Goal: Transaction & Acquisition: Purchase product/service

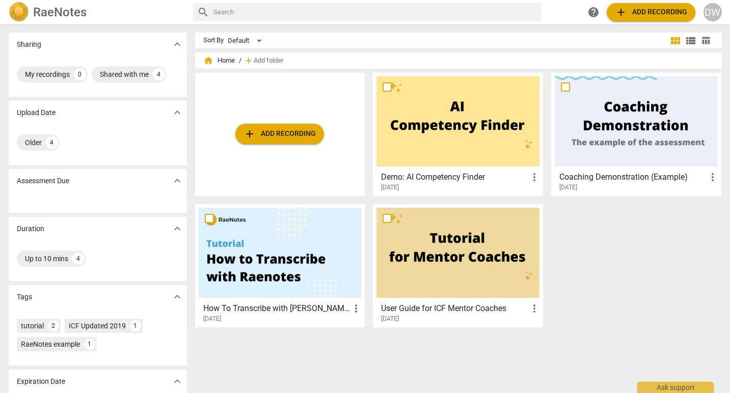
click at [284, 139] on span "add Add recording" at bounding box center [279, 134] width 72 height 12
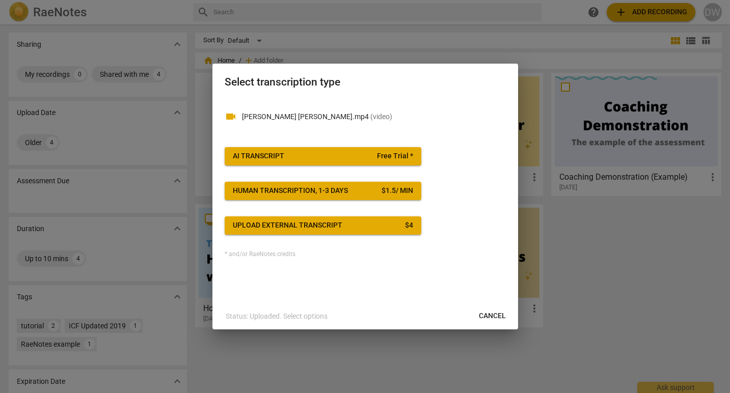
click at [380, 154] on span "Free Trial *" at bounding box center [395, 156] width 36 height 10
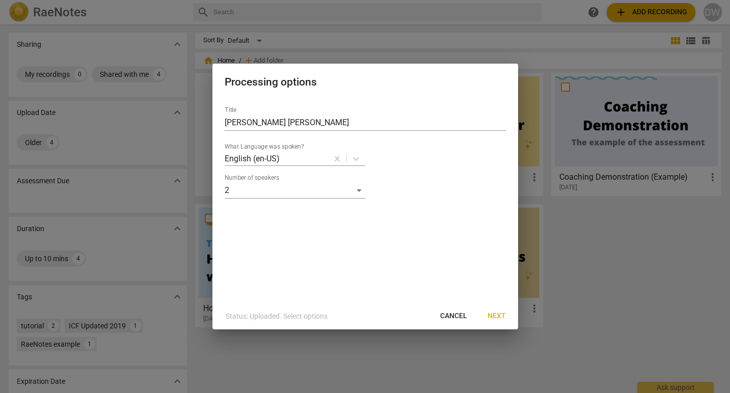
click at [496, 314] on span "Next" at bounding box center [496, 316] width 18 height 10
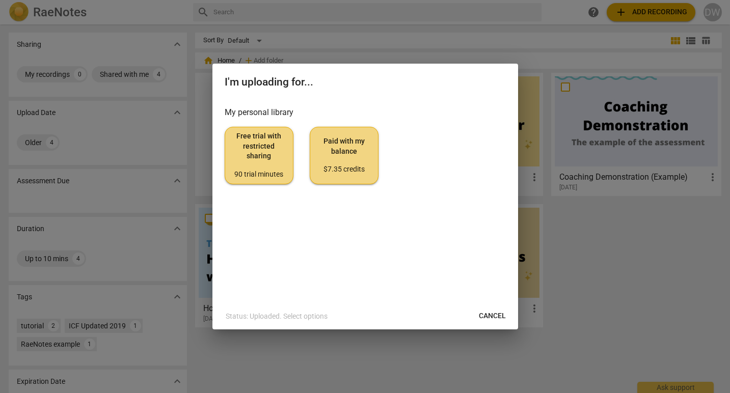
click at [254, 143] on span "Free trial with restricted sharing 90 trial minutes" at bounding box center [258, 155] width 51 height 48
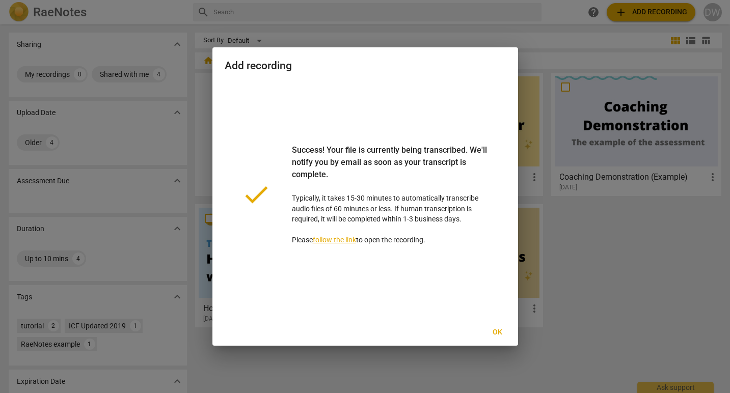
click at [498, 333] on span "Ok" at bounding box center [497, 332] width 16 height 10
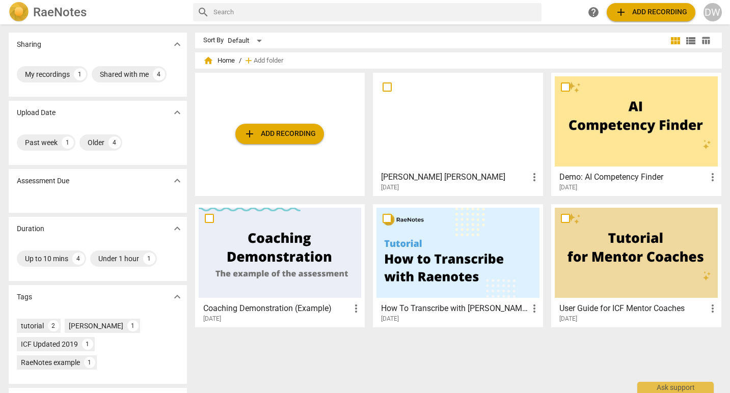
click at [532, 176] on span "more_vert" at bounding box center [534, 177] width 12 height 12
click at [500, 178] on div at bounding box center [365, 196] width 730 height 393
click at [385, 84] on input "checkbox" at bounding box center [386, 87] width 21 height 12
checkbox input "false"
click at [534, 177] on span "more_vert" at bounding box center [534, 177] width 12 height 12
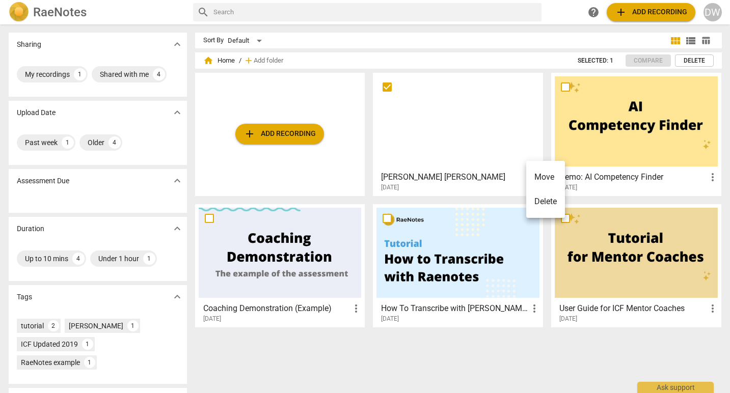
click at [481, 181] on div at bounding box center [365, 196] width 730 height 393
click at [462, 126] on div at bounding box center [457, 121] width 163 height 90
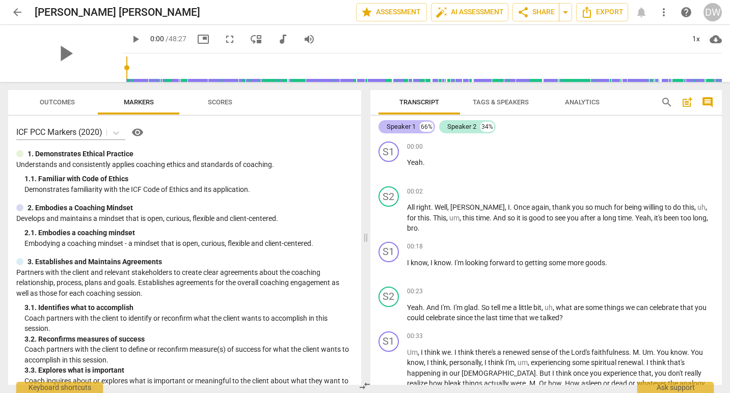
click at [404, 128] on div "Speaker 1" at bounding box center [401, 127] width 29 height 10
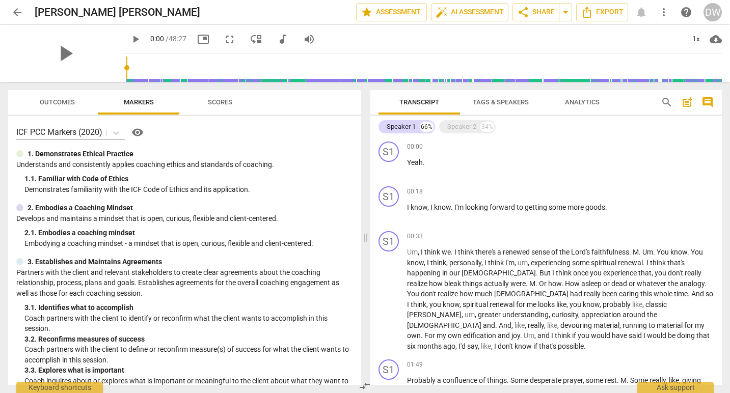
click at [509, 96] on span "Tags & Speakers" at bounding box center [500, 103] width 80 height 14
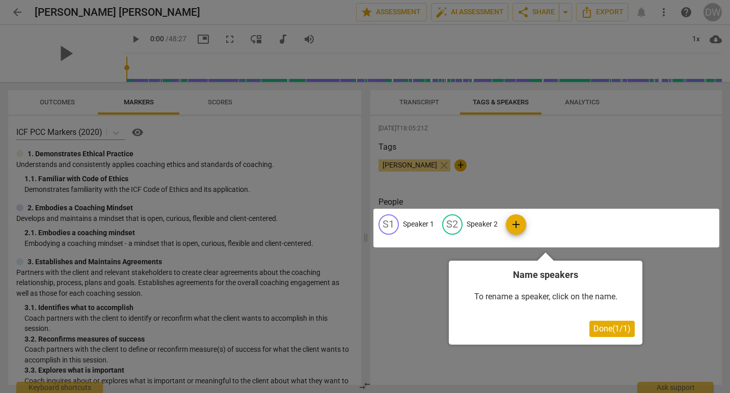
click at [426, 222] on div at bounding box center [546, 228] width 346 height 39
click at [388, 222] on div at bounding box center [546, 228] width 346 height 39
click at [416, 224] on div at bounding box center [546, 228] width 346 height 39
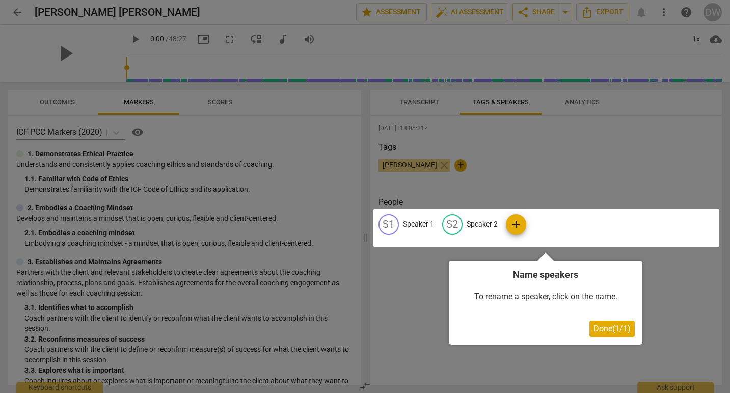
click at [610, 326] on span "Done ( 1 / 1 )" at bounding box center [611, 329] width 37 height 10
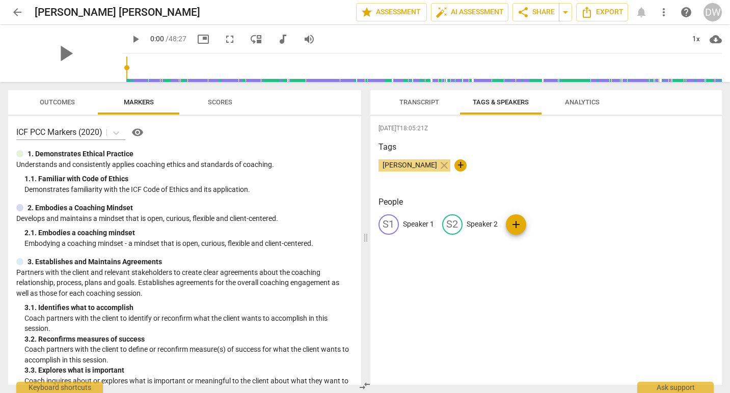
click at [386, 221] on div "S1" at bounding box center [388, 224] width 20 height 20
type input "[PERSON_NAME]"
click at [547, 225] on p "Speaker 2" at bounding box center [548, 224] width 31 height 11
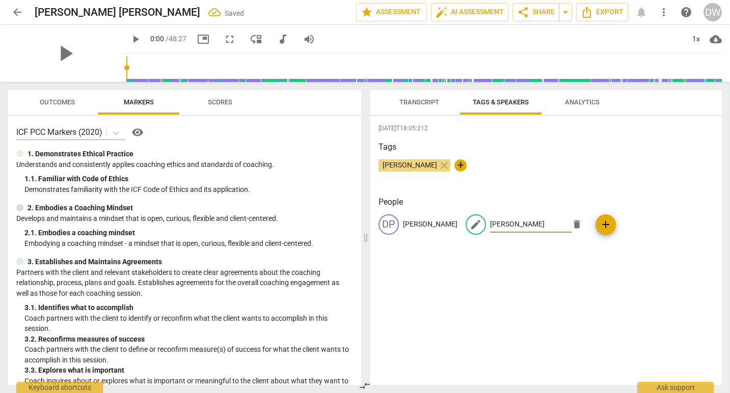
type input "[PERSON_NAME]"
click at [653, 260] on div "2025-09-11T18:05:21Z Tags David Whitehead close + People DP David Plant edit Da…" at bounding box center [546, 250] width 352 height 269
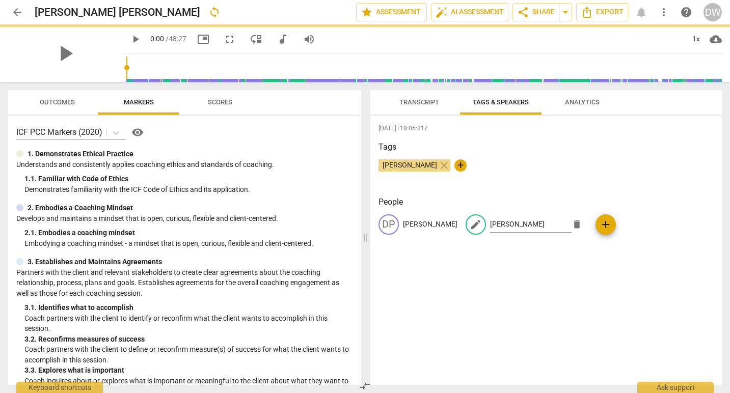
click at [631, 267] on div "2025-09-11T18:05:21Z Tags David Whitehead close + People DP David Plant edit Da…" at bounding box center [546, 250] width 352 height 269
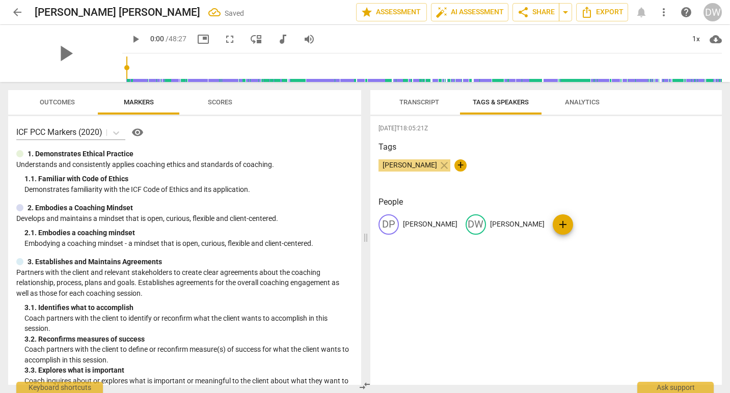
click at [417, 100] on span "Transcript" at bounding box center [419, 102] width 40 height 8
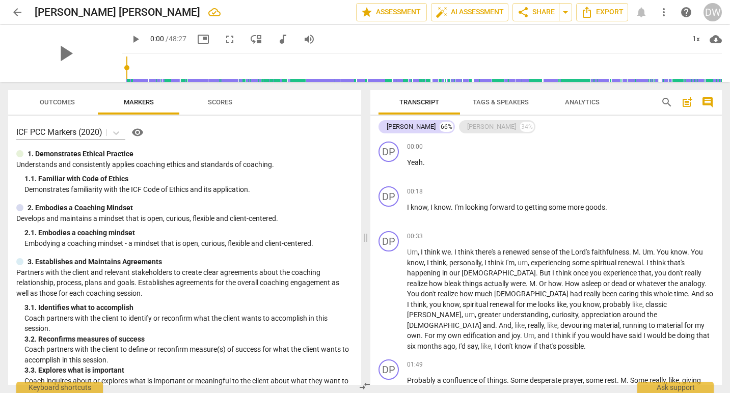
click at [479, 128] on div "[PERSON_NAME]" at bounding box center [491, 127] width 49 height 10
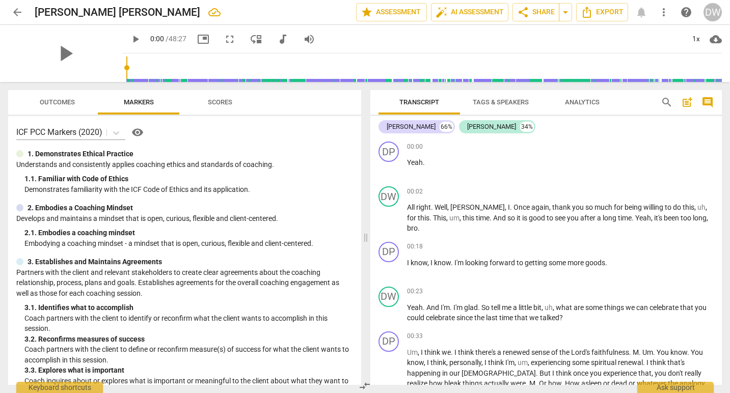
click at [49, 99] on span "Outcomes" at bounding box center [57, 102] width 35 height 8
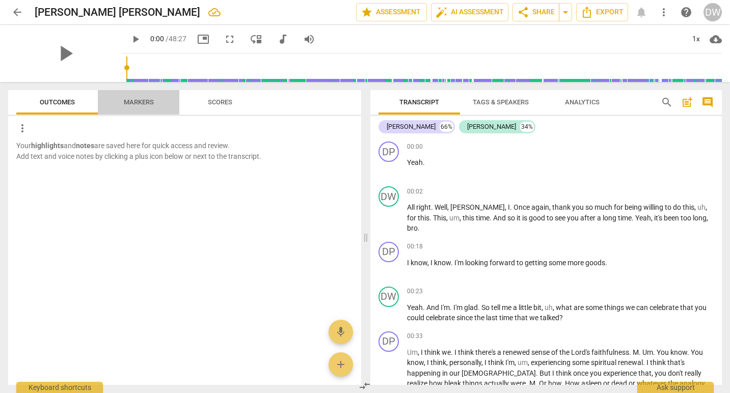
click at [135, 105] on span "Markers" at bounding box center [139, 102] width 30 height 8
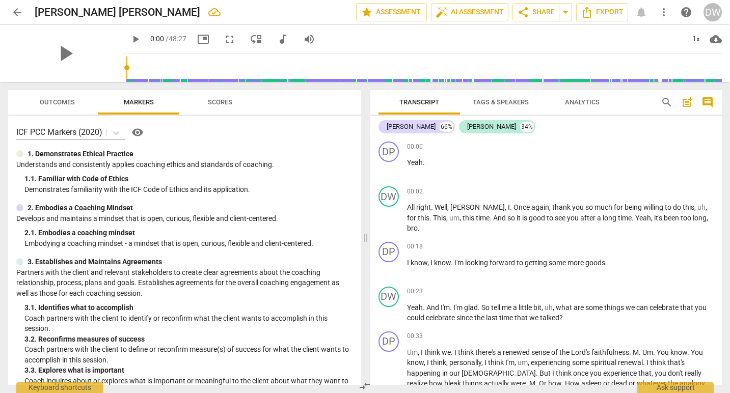
click at [225, 104] on span "Scores" at bounding box center [220, 102] width 24 height 8
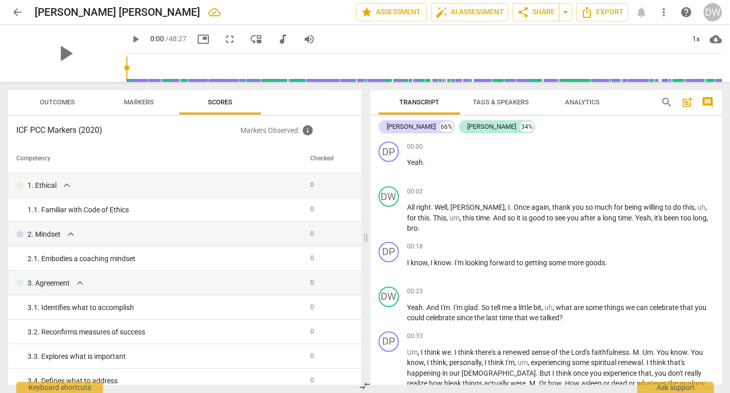
click at [145, 97] on span "Markers" at bounding box center [139, 103] width 54 height 14
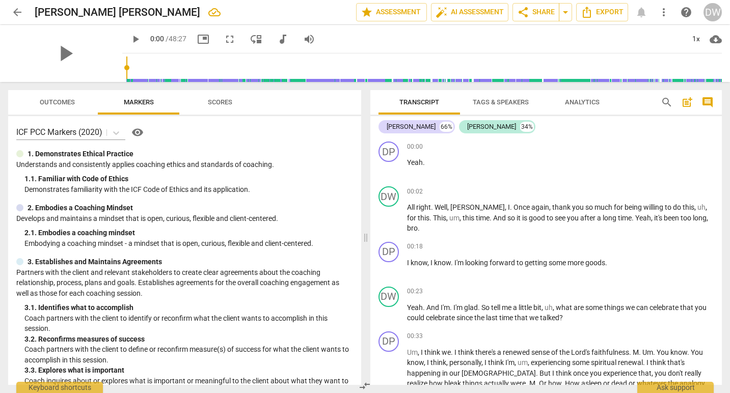
click at [587, 104] on span "Analytics" at bounding box center [582, 102] width 35 height 8
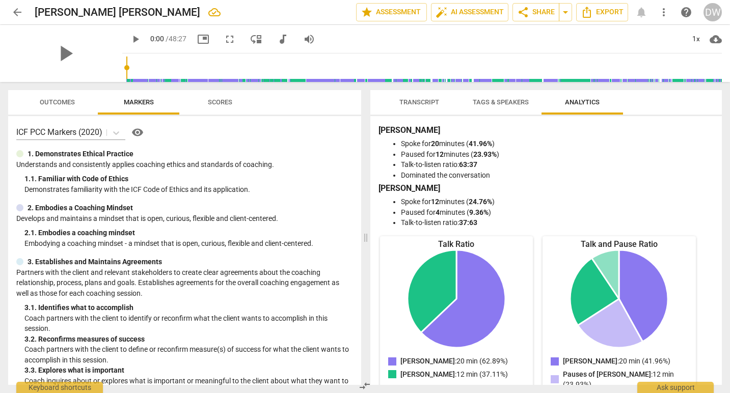
click at [64, 103] on span "Outcomes" at bounding box center [57, 102] width 35 height 8
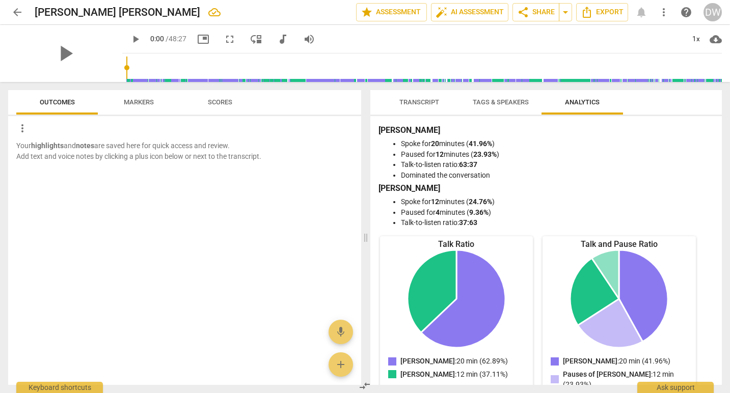
click at [141, 103] on span "Markers" at bounding box center [139, 102] width 30 height 8
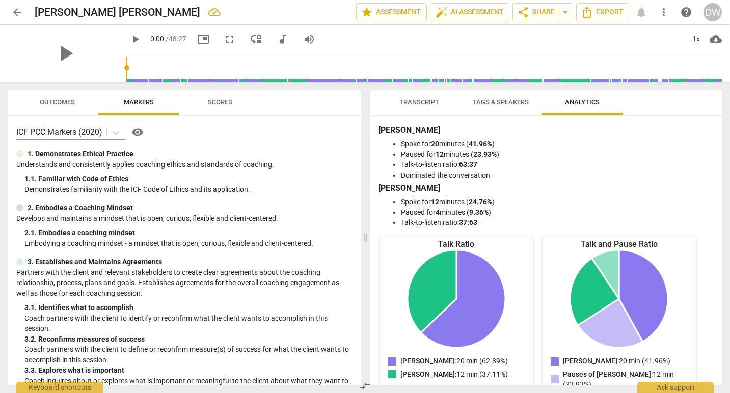
click at [210, 102] on span "Scores" at bounding box center [220, 102] width 24 height 8
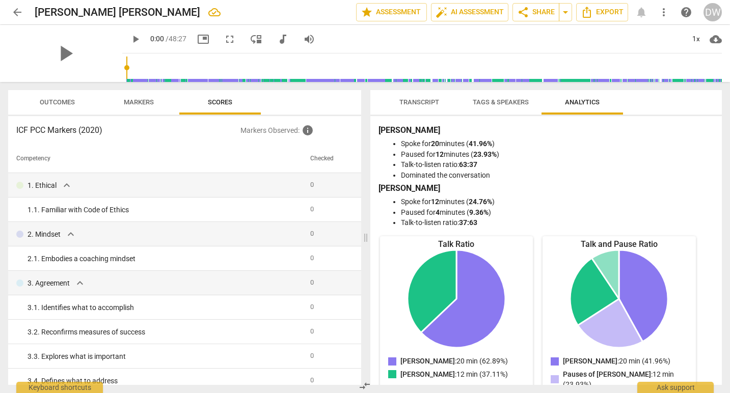
click at [139, 102] on span "Markers" at bounding box center [139, 102] width 30 height 8
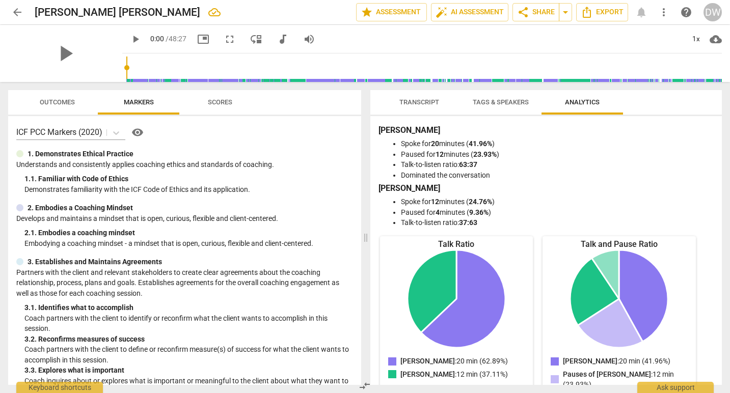
click at [63, 102] on span "Outcomes" at bounding box center [57, 102] width 35 height 8
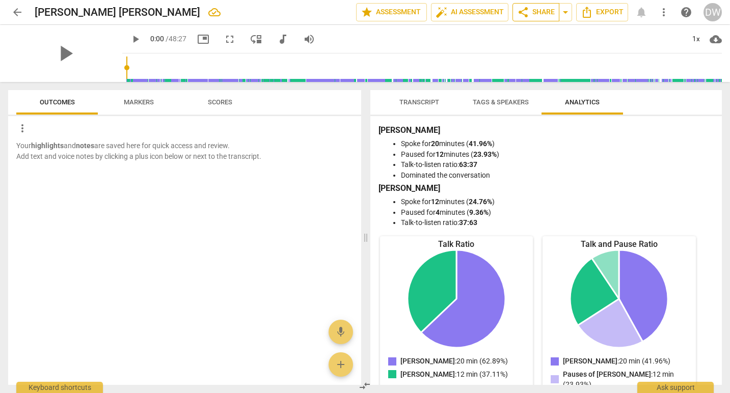
click at [552, 10] on span "share Share" at bounding box center [536, 12] width 38 height 12
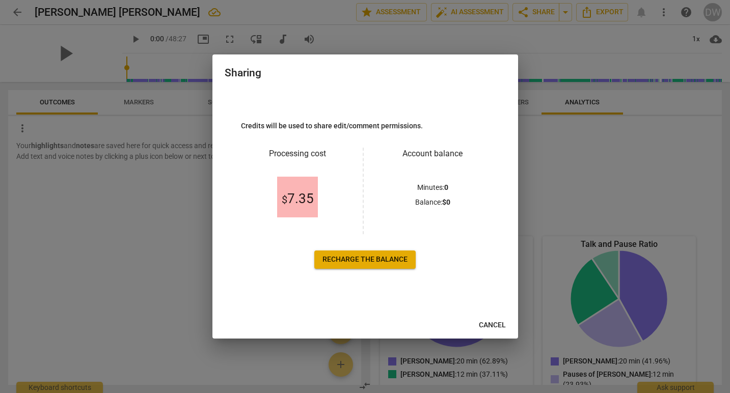
click at [370, 259] on span "Recharge the balance" at bounding box center [364, 260] width 85 height 10
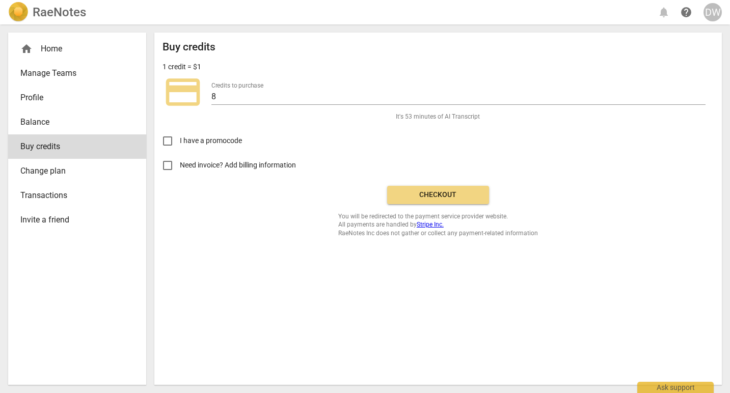
click at [168, 166] on input "Need invoice? Add billing information" at bounding box center [167, 165] width 24 height 24
checkbox input "true"
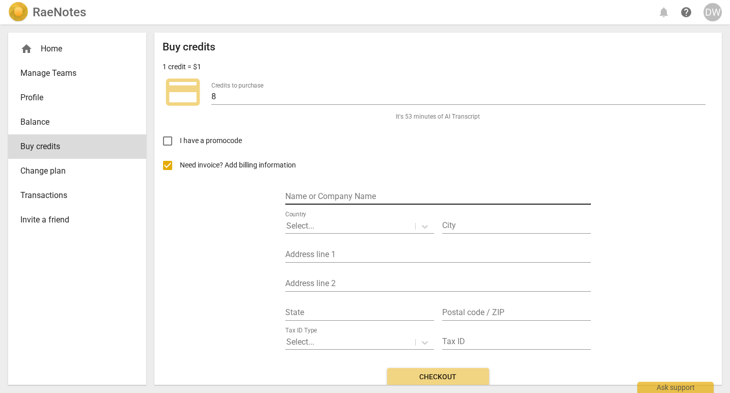
click at [347, 194] on input "text" at bounding box center [438, 197] width 306 height 15
click at [347, 194] on input "Da" at bounding box center [438, 197] width 306 height 15
click at [347, 195] on input "Davi" at bounding box center [438, 197] width 306 height 15
type input "d"
click at [344, 203] on input "D" at bounding box center [438, 197] width 306 height 15
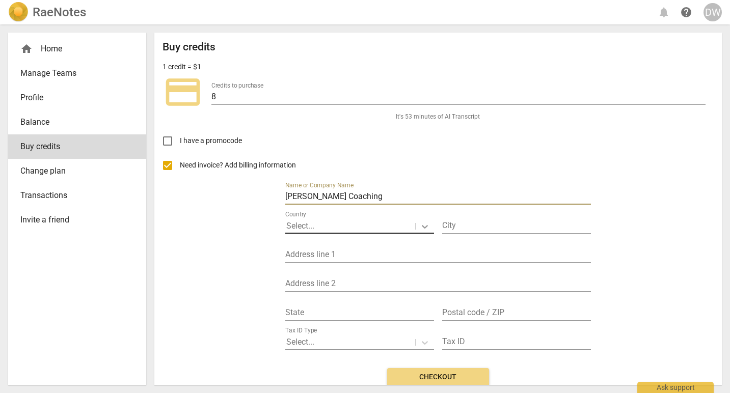
type input "David Whitehead Coaching"
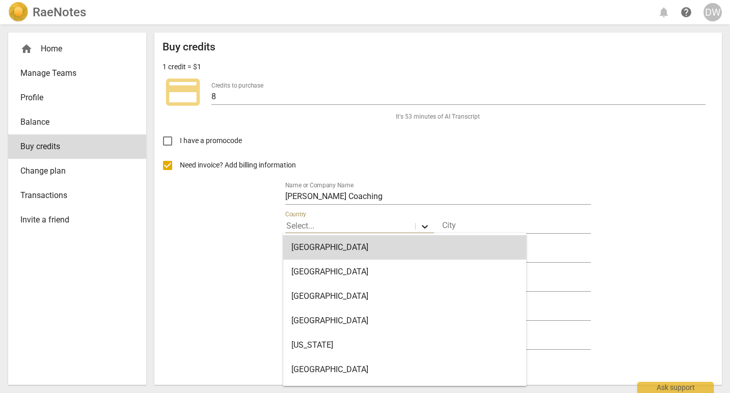
click at [423, 225] on icon at bounding box center [425, 227] width 10 height 10
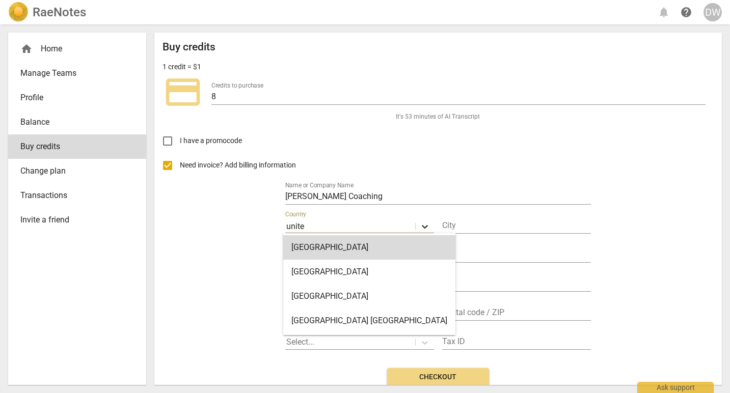
type input "united"
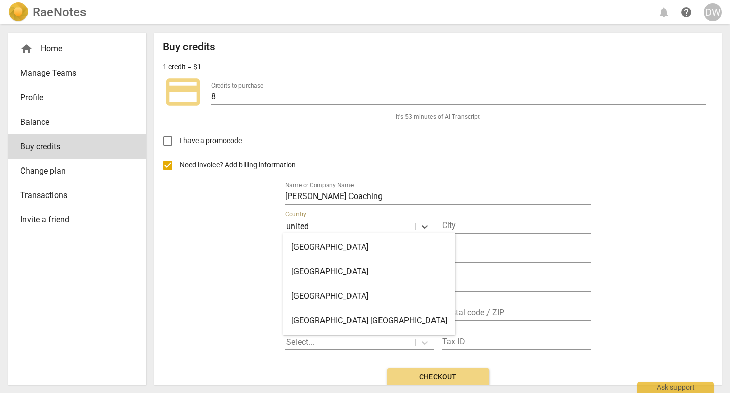
click at [387, 292] on div "United States" at bounding box center [369, 296] width 172 height 24
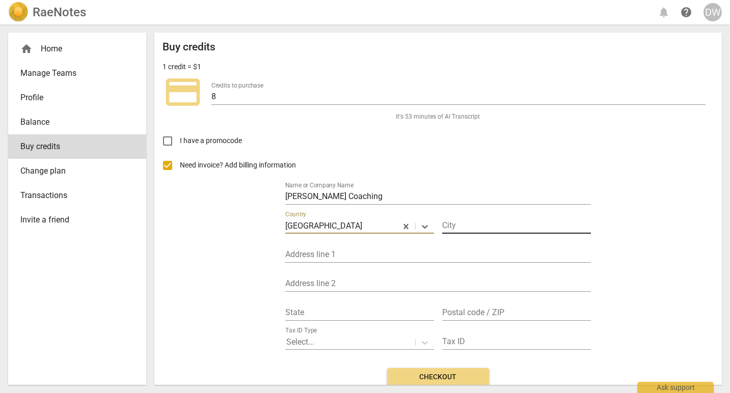
click at [469, 227] on input "text" at bounding box center [516, 226] width 149 height 15
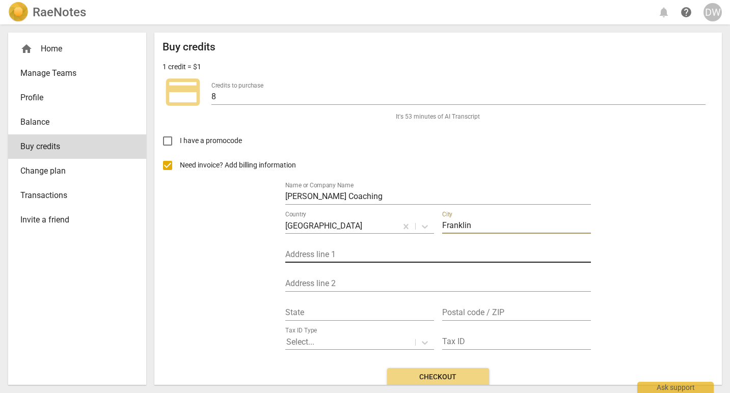
type input "Franklin"
click at [404, 253] on input "text" at bounding box center [438, 255] width 306 height 15
type input "1332 Buckingham Circle"
type input "TN"
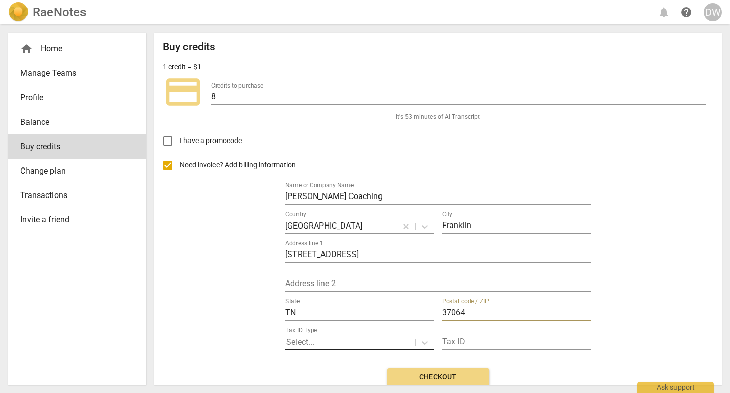
type input "37064"
click at [406, 338] on div at bounding box center [350, 343] width 128 height 12
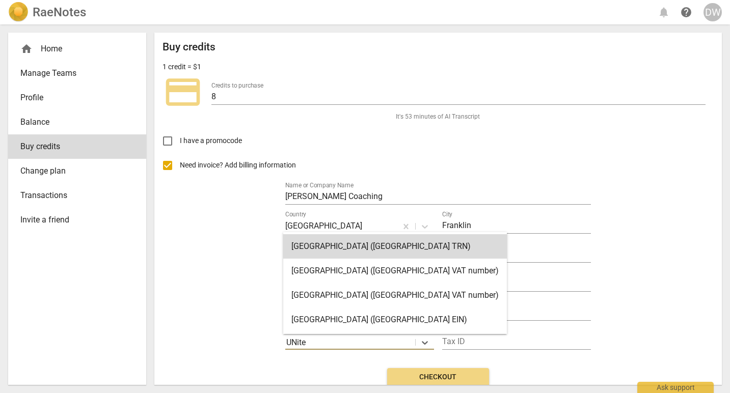
type input "UNited"
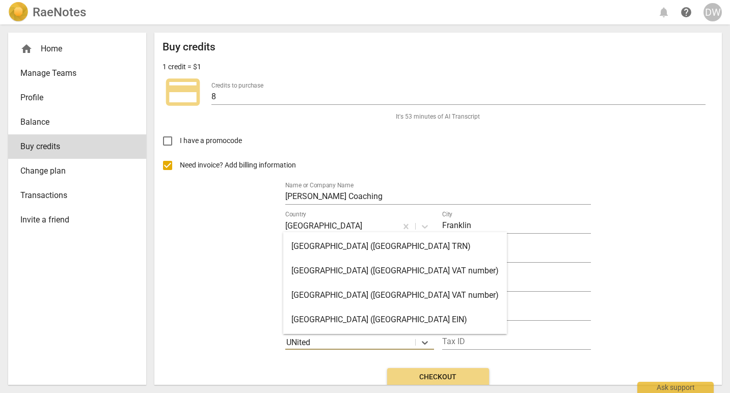
click at [334, 319] on div "United States (United States EIN)" at bounding box center [395, 320] width 224 height 24
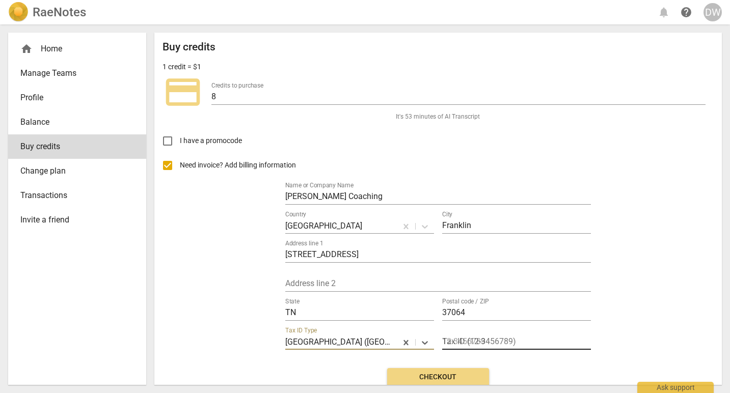
click at [487, 340] on input "text" at bounding box center [516, 342] width 149 height 15
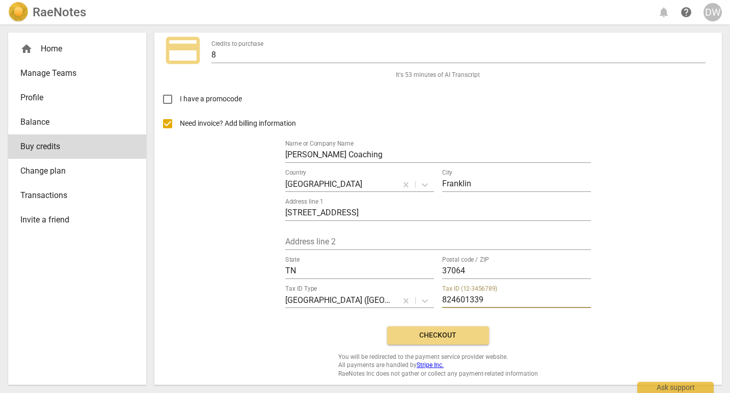
scroll to position [41, 0]
type input "824601339"
click at [444, 339] on span "Checkout" at bounding box center [438, 336] width 86 height 10
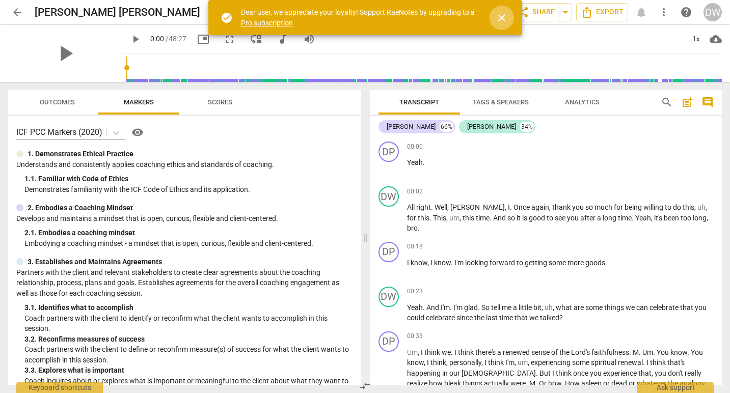
click at [503, 17] on span "close" at bounding box center [501, 18] width 12 height 12
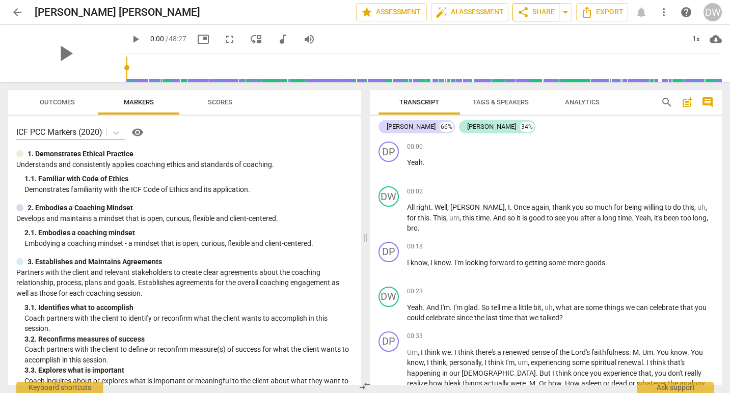
click at [540, 11] on span "share Share" at bounding box center [536, 12] width 38 height 12
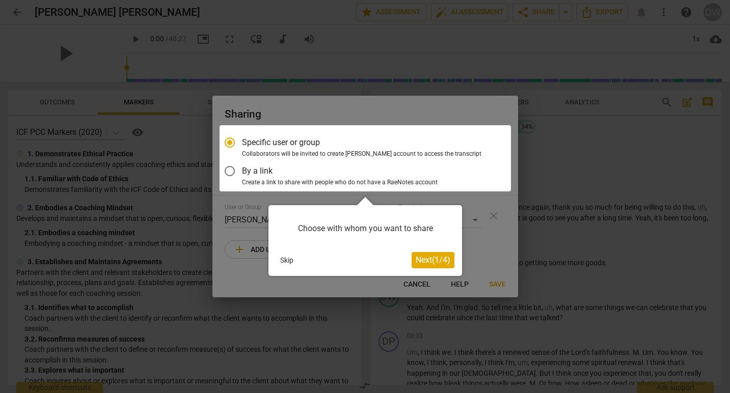
click at [428, 261] on span "Next ( 1 / 4 )" at bounding box center [433, 260] width 35 height 10
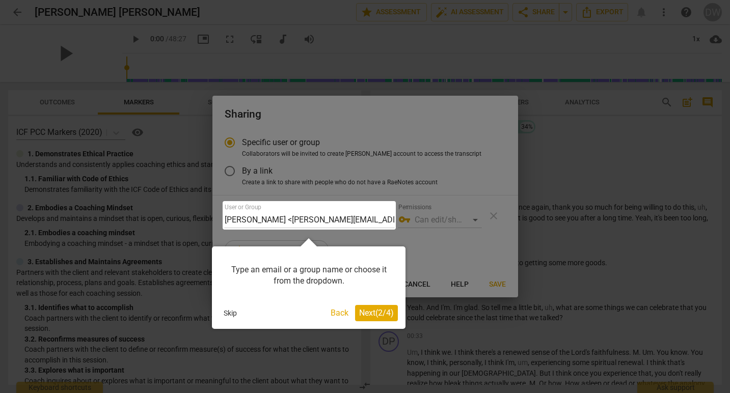
click at [379, 313] on span "Next ( 2 / 4 )" at bounding box center [376, 313] width 35 height 10
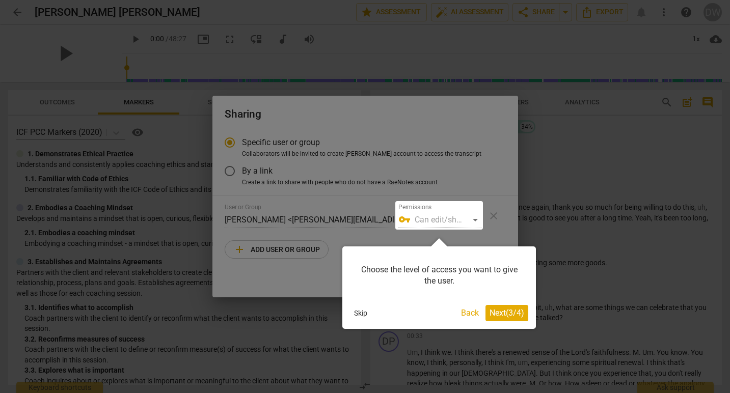
click at [505, 315] on span "Next ( 3 / 4 )" at bounding box center [506, 313] width 35 height 10
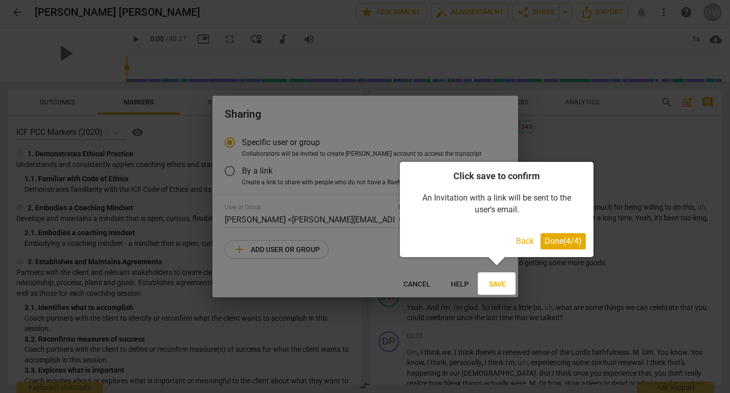
click at [559, 240] on span "Done ( 4 / 4 )" at bounding box center [562, 241] width 37 height 10
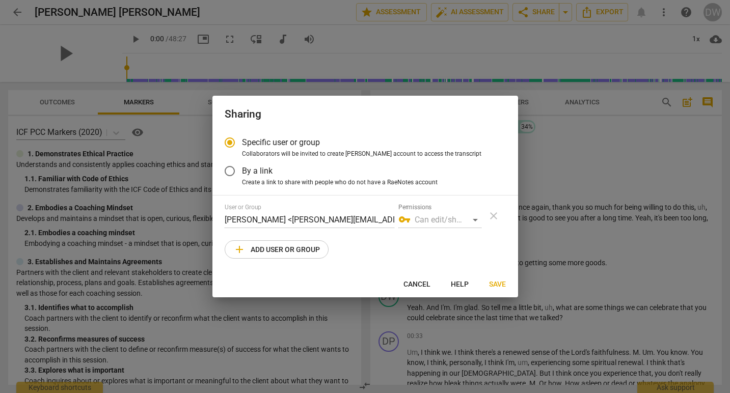
click at [276, 249] on span "add Add user or group" at bounding box center [276, 249] width 87 height 12
radio input "false"
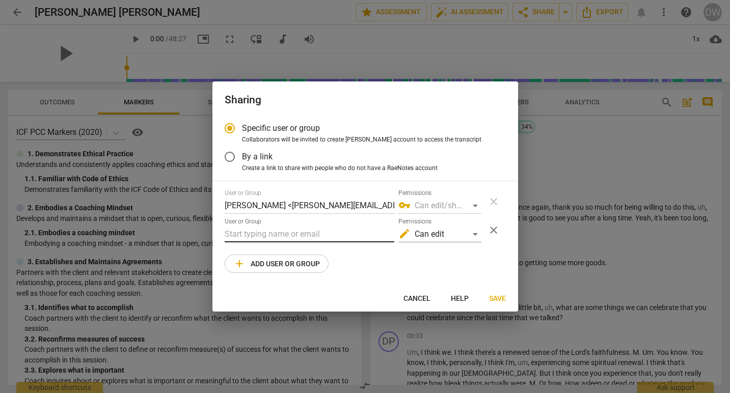
click at [241, 237] on input "text" at bounding box center [310, 234] width 170 height 16
paste input "[EMAIL_ADDRESS][DOMAIN_NAME]"
type input "[EMAIL_ADDRESS][DOMAIN_NAME]"
click at [475, 234] on div "edit Can edit" at bounding box center [439, 234] width 83 height 16
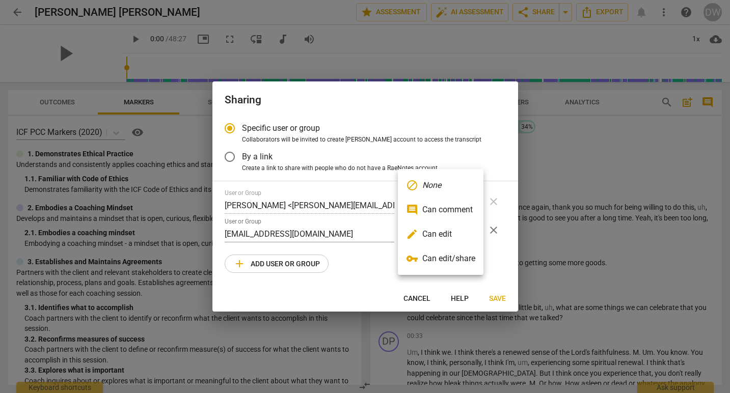
click at [456, 235] on li "edit Can edit" at bounding box center [441, 234] width 86 height 24
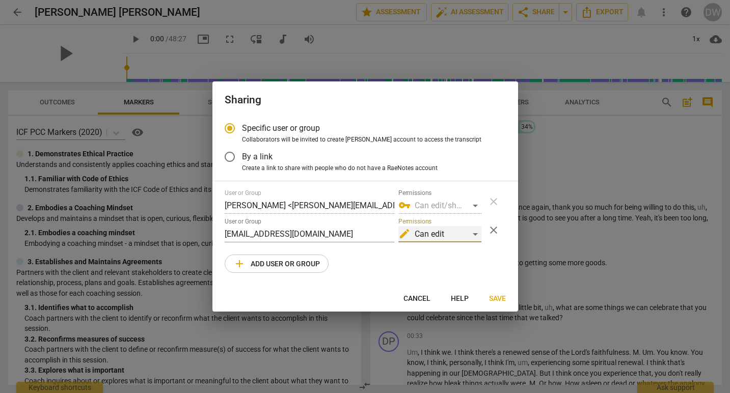
click at [465, 229] on div "edit Can edit" at bounding box center [439, 234] width 83 height 16
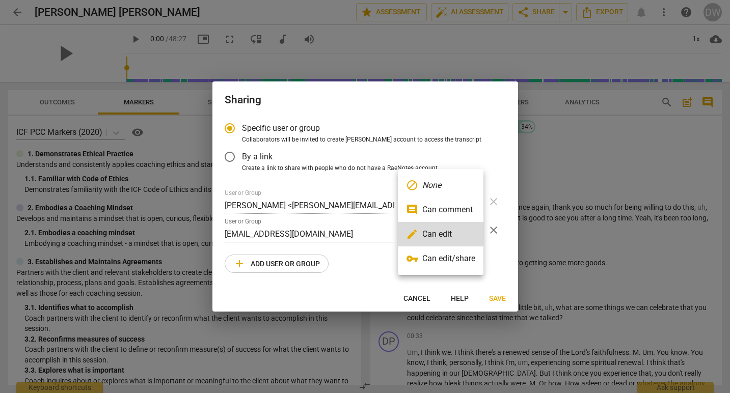
click at [449, 253] on li "vpn_key Can edit/share" at bounding box center [441, 258] width 86 height 24
radio input "false"
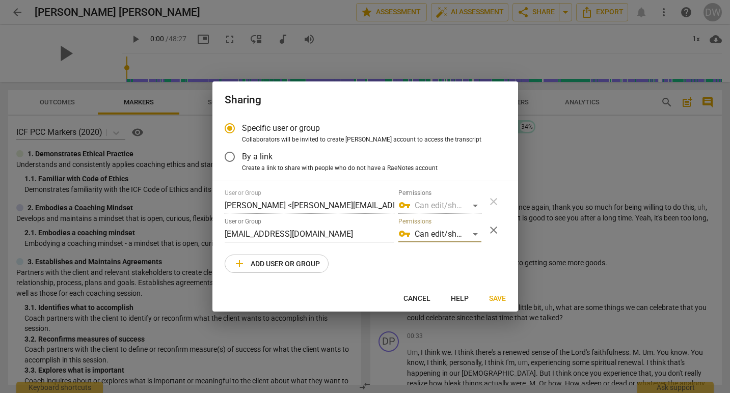
click at [498, 296] on span "Save" at bounding box center [497, 299] width 17 height 10
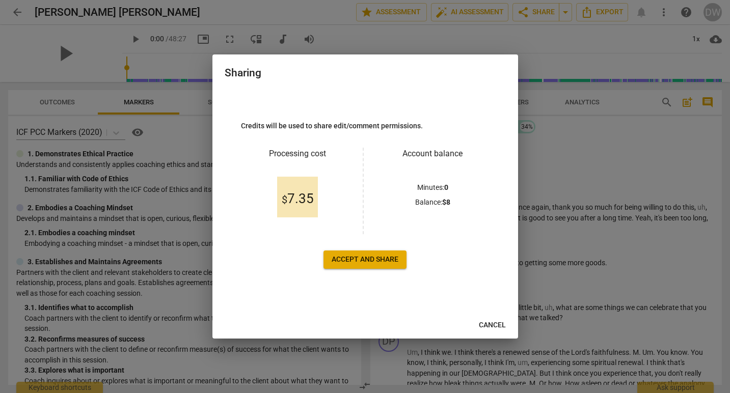
click at [374, 257] on span "Accept and share" at bounding box center [365, 260] width 67 height 10
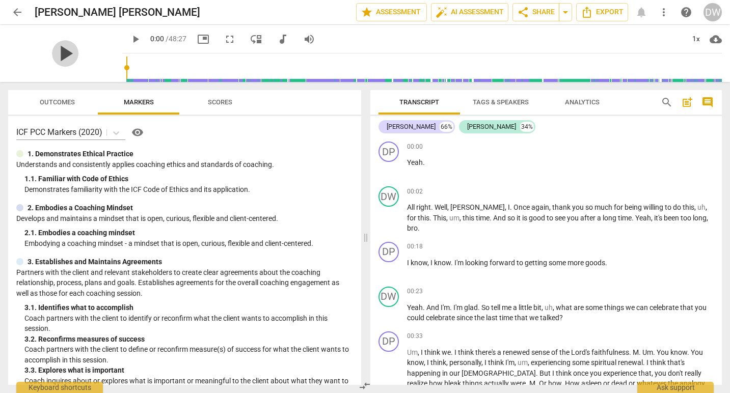
click at [60, 51] on span "play_arrow" at bounding box center [65, 53] width 26 height 26
click at [62, 51] on span "pause" at bounding box center [65, 53] width 26 height 26
type input "36"
